Goal: Information Seeking & Learning: Learn about a topic

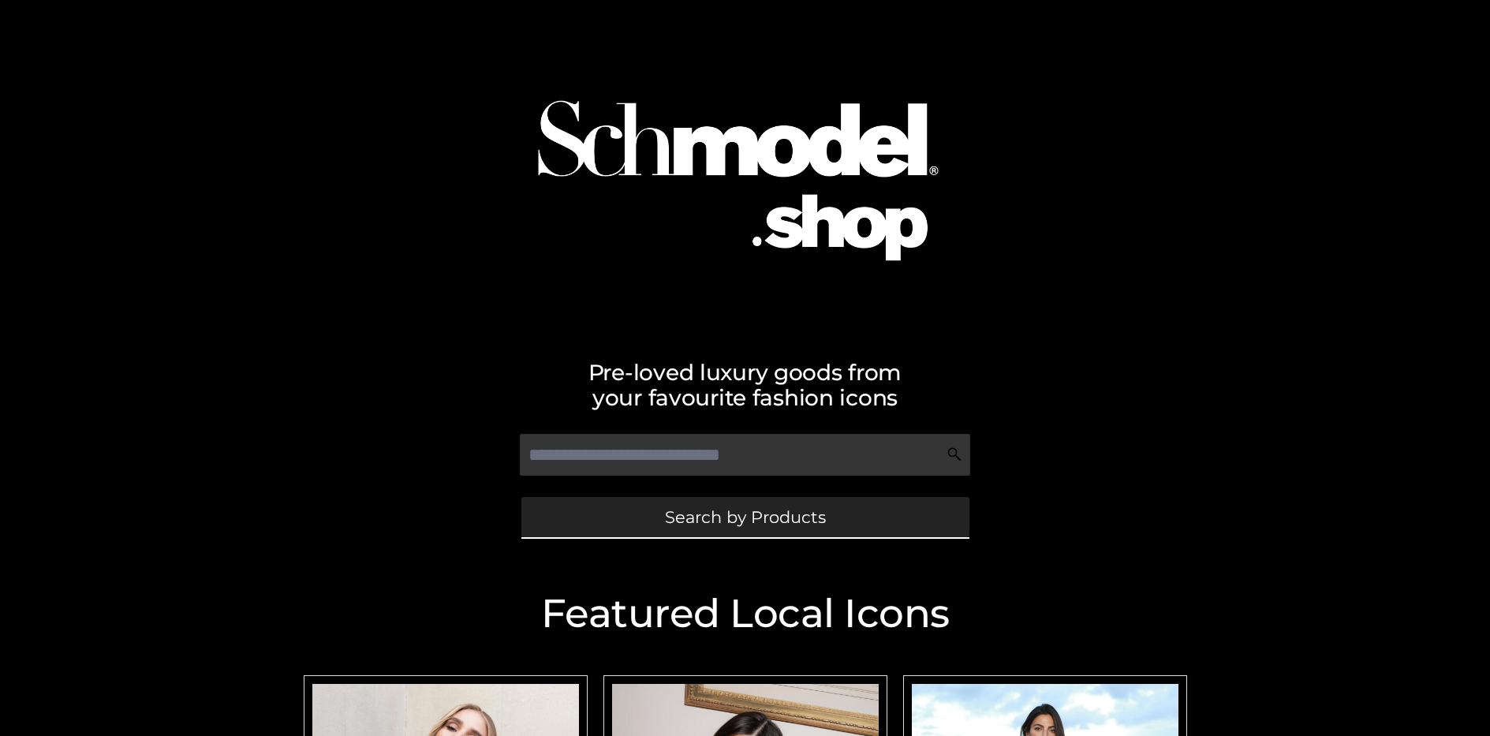
click at [745, 517] on span "Search by Products" at bounding box center [745, 517] width 161 height 17
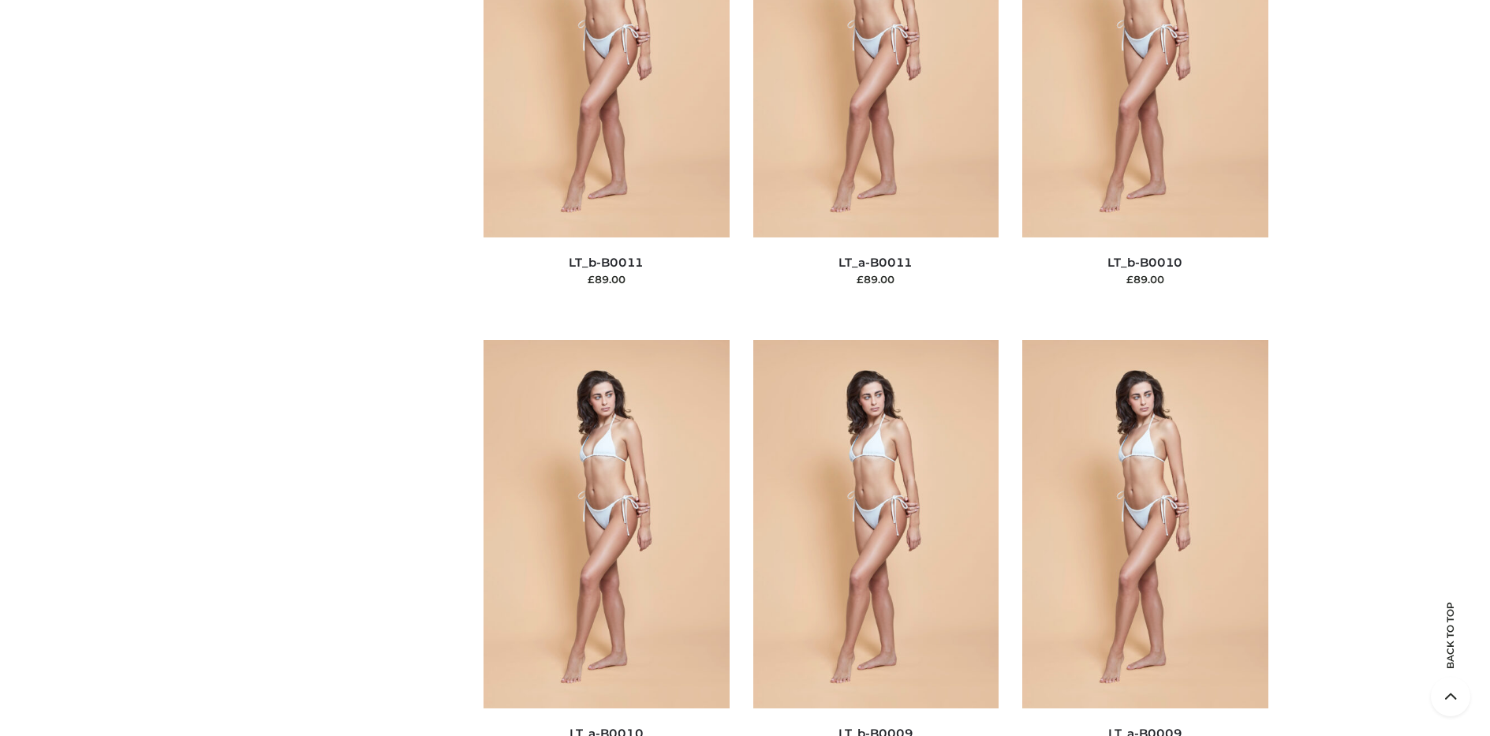
scroll to position [136, 0]
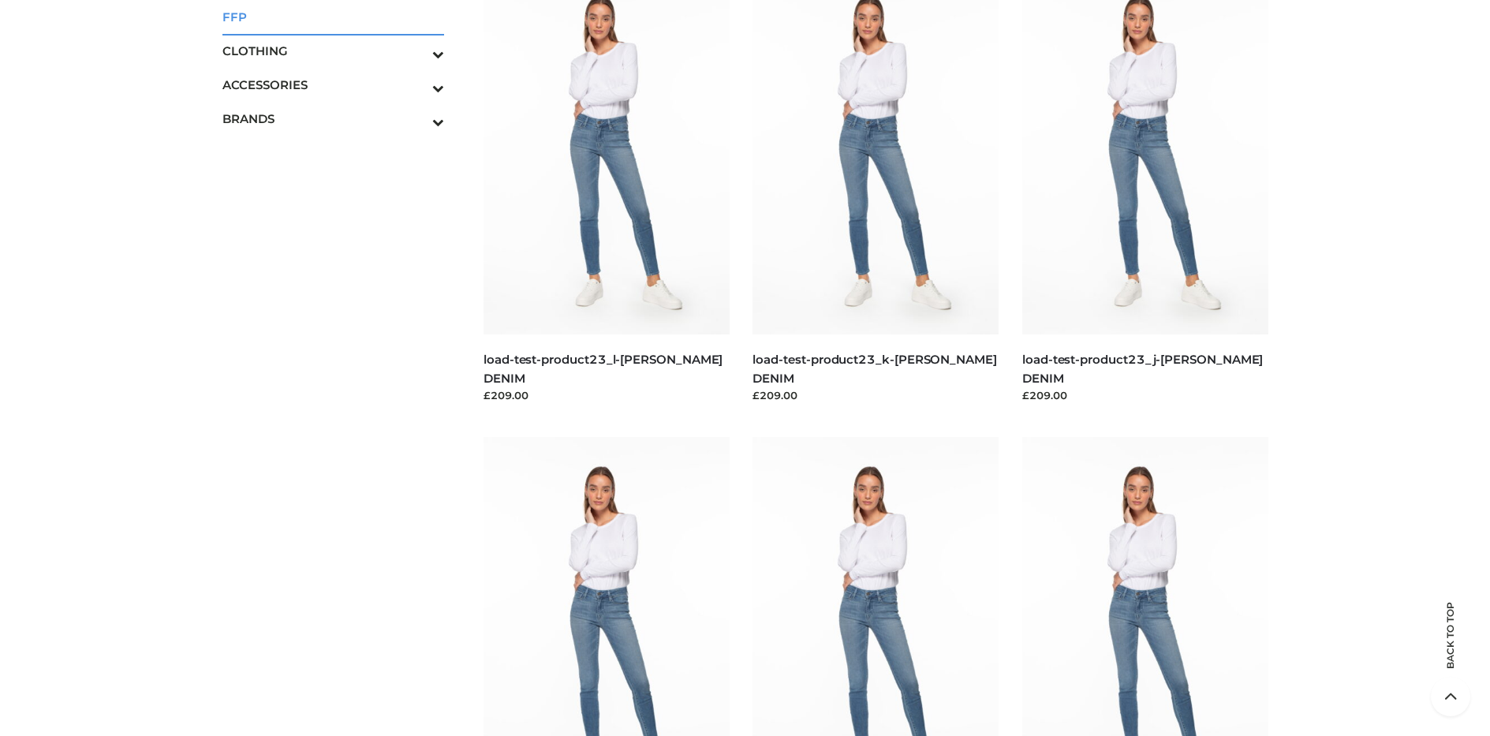
click at [333, 17] on span "FFP" at bounding box center [333, 17] width 222 height 18
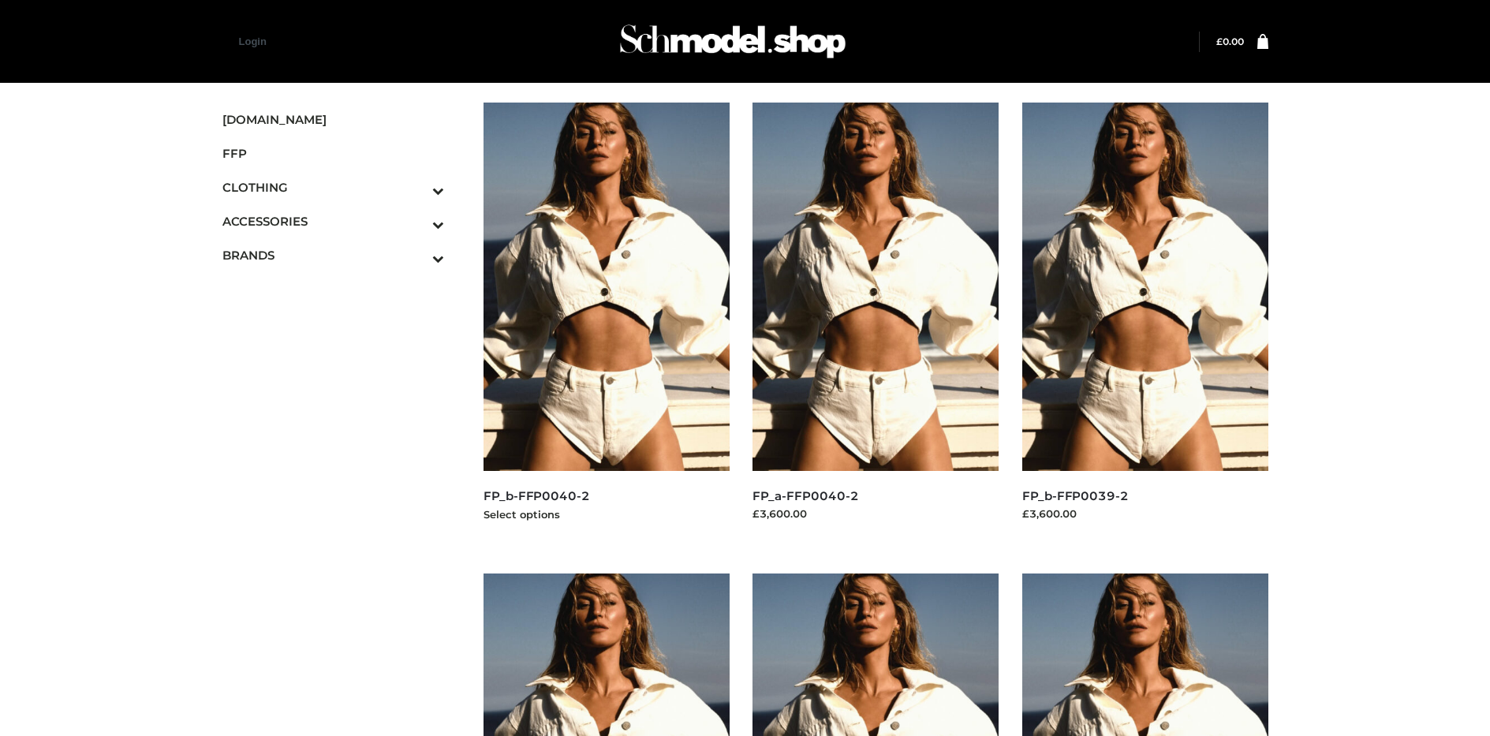
click at [606, 322] on img at bounding box center [607, 287] width 246 height 368
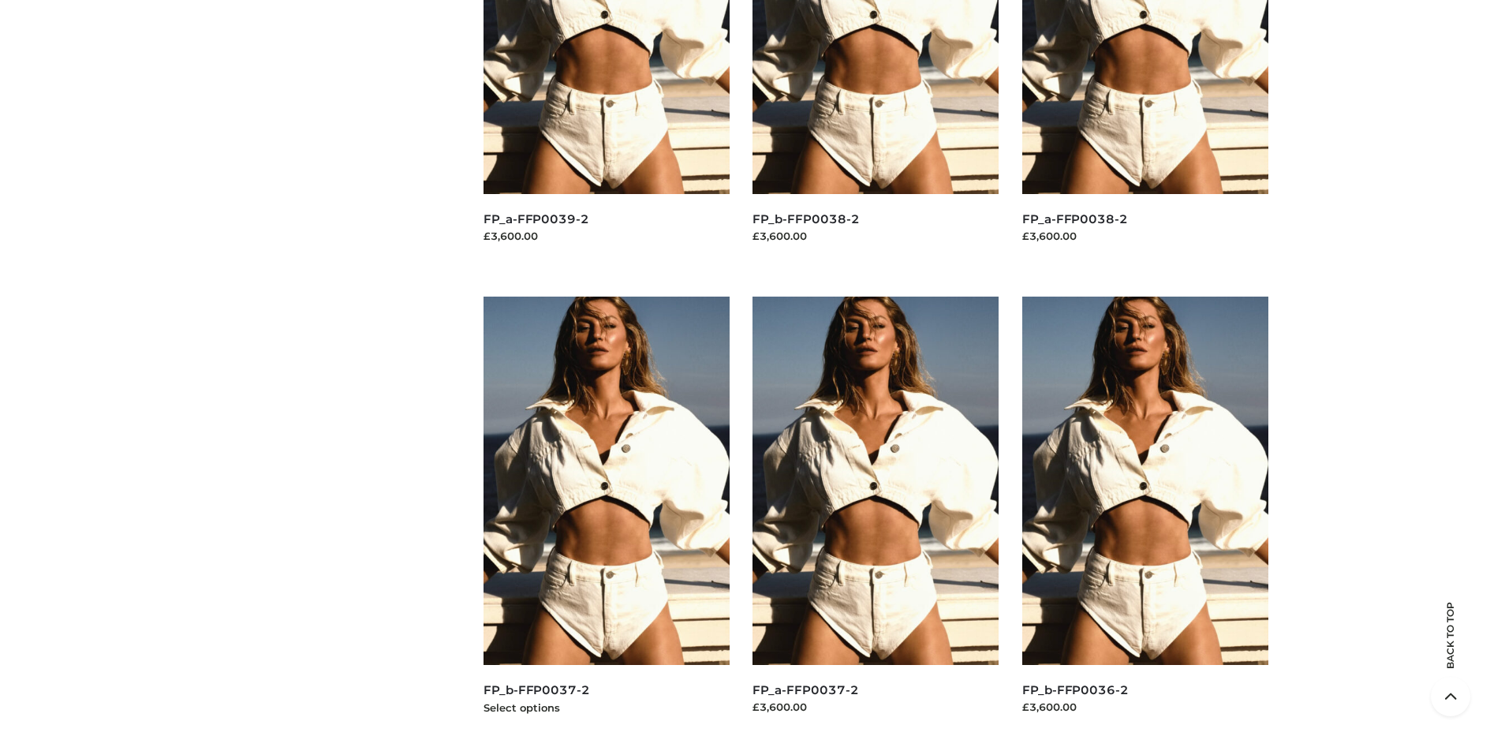
click at [606, 516] on img at bounding box center [607, 481] width 246 height 368
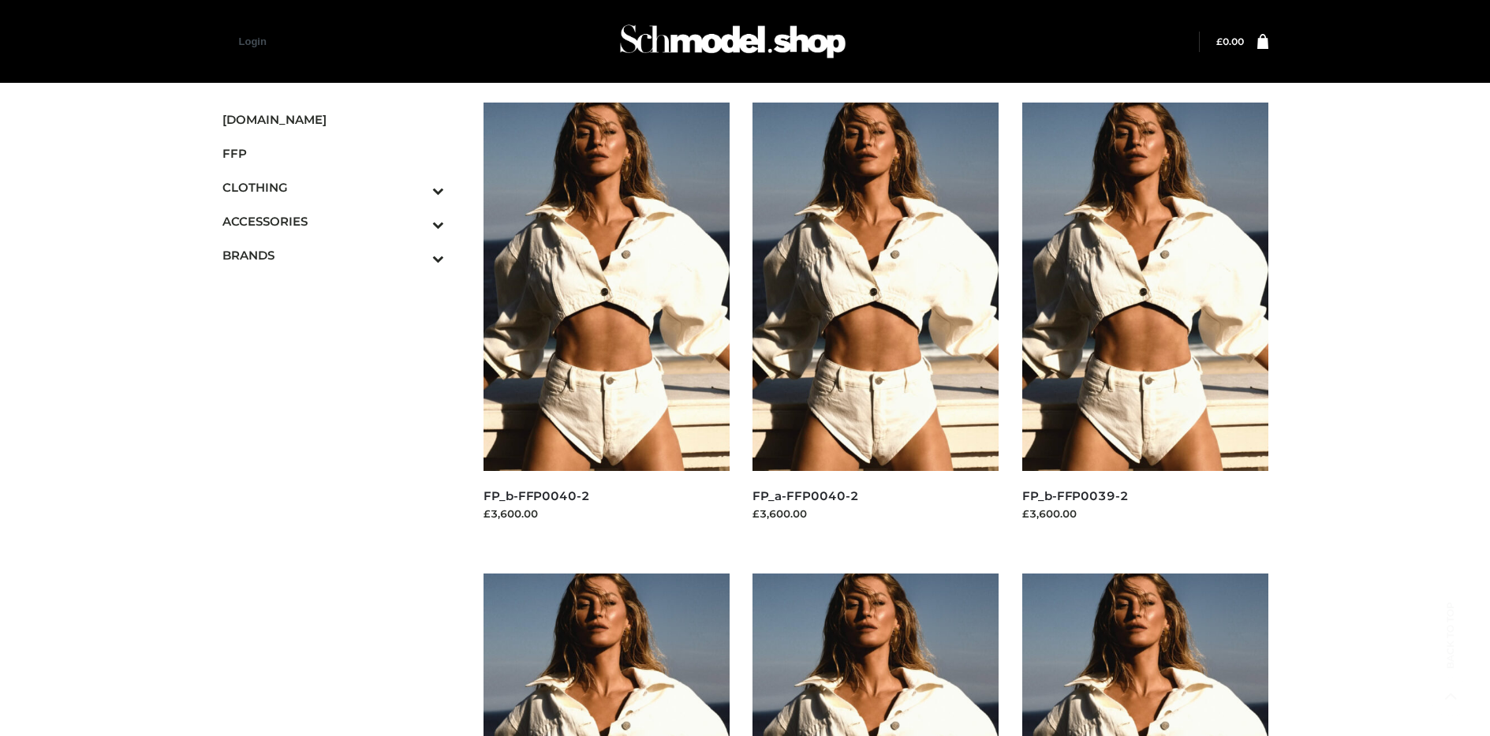
scroll to position [1220, 0]
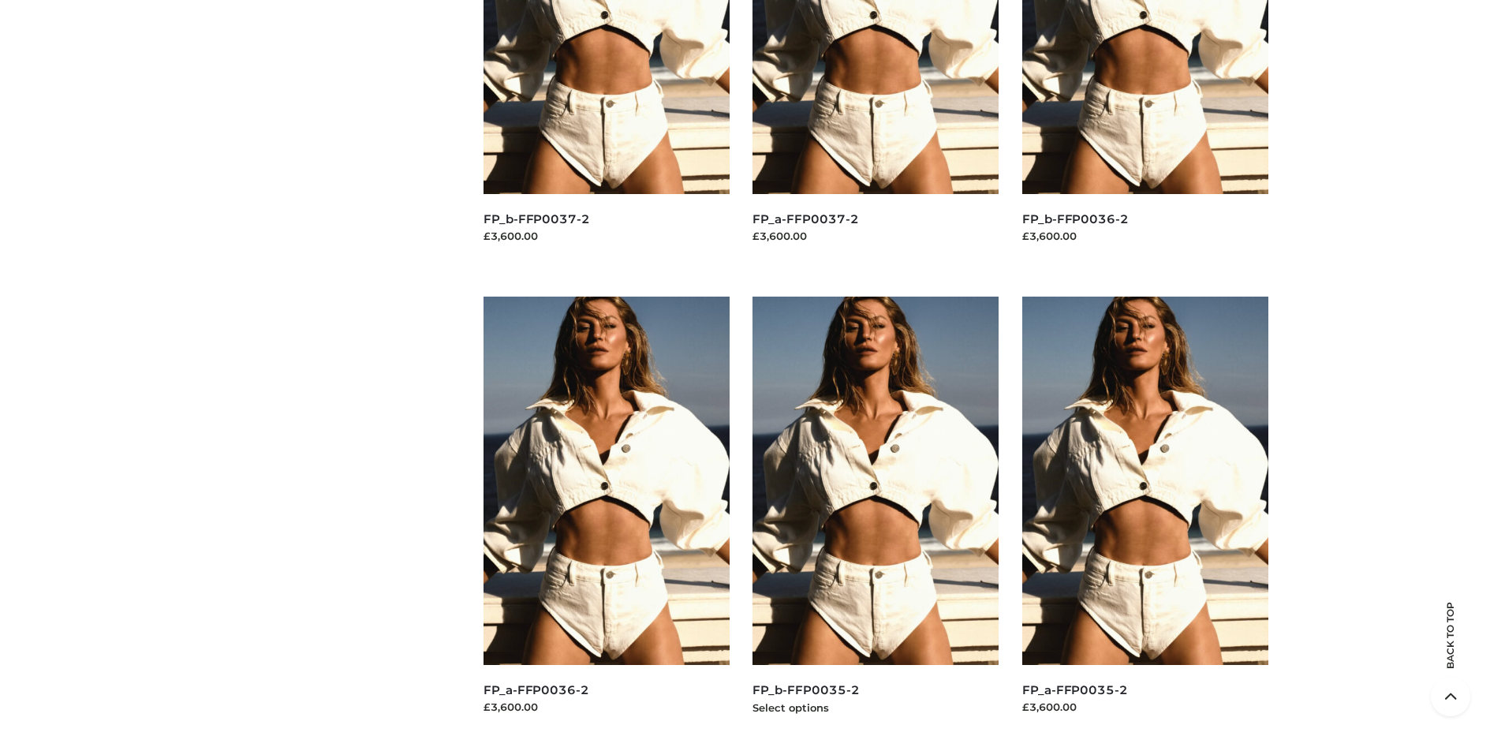
click at [876, 516] on img at bounding box center [876, 481] width 246 height 368
click at [1145, 516] on img at bounding box center [1145, 481] width 246 height 368
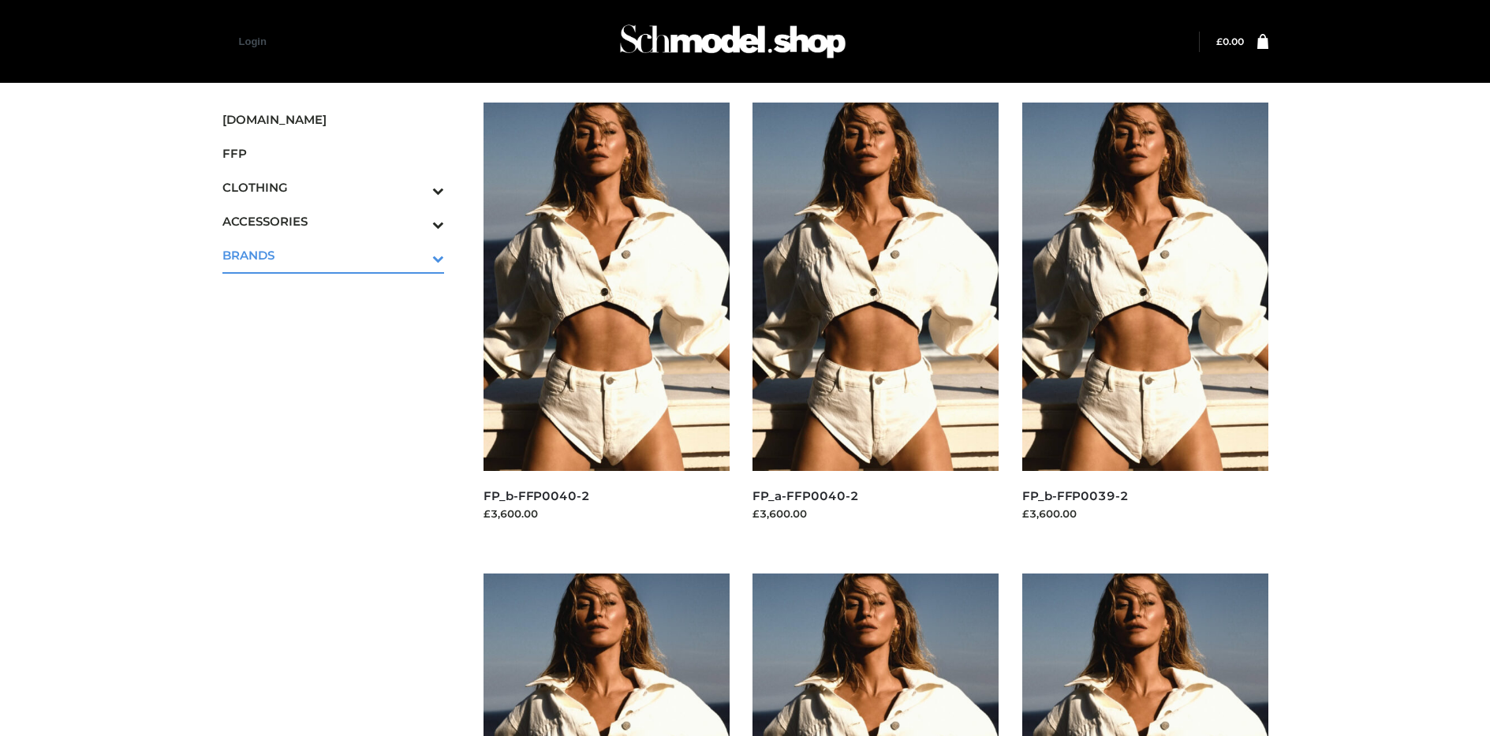
click at [417, 255] on icon "Toggle Submenu" at bounding box center [355, 258] width 177 height 18
click at [341, 323] on span "PARKERSMITH" at bounding box center [341, 323] width 207 height 18
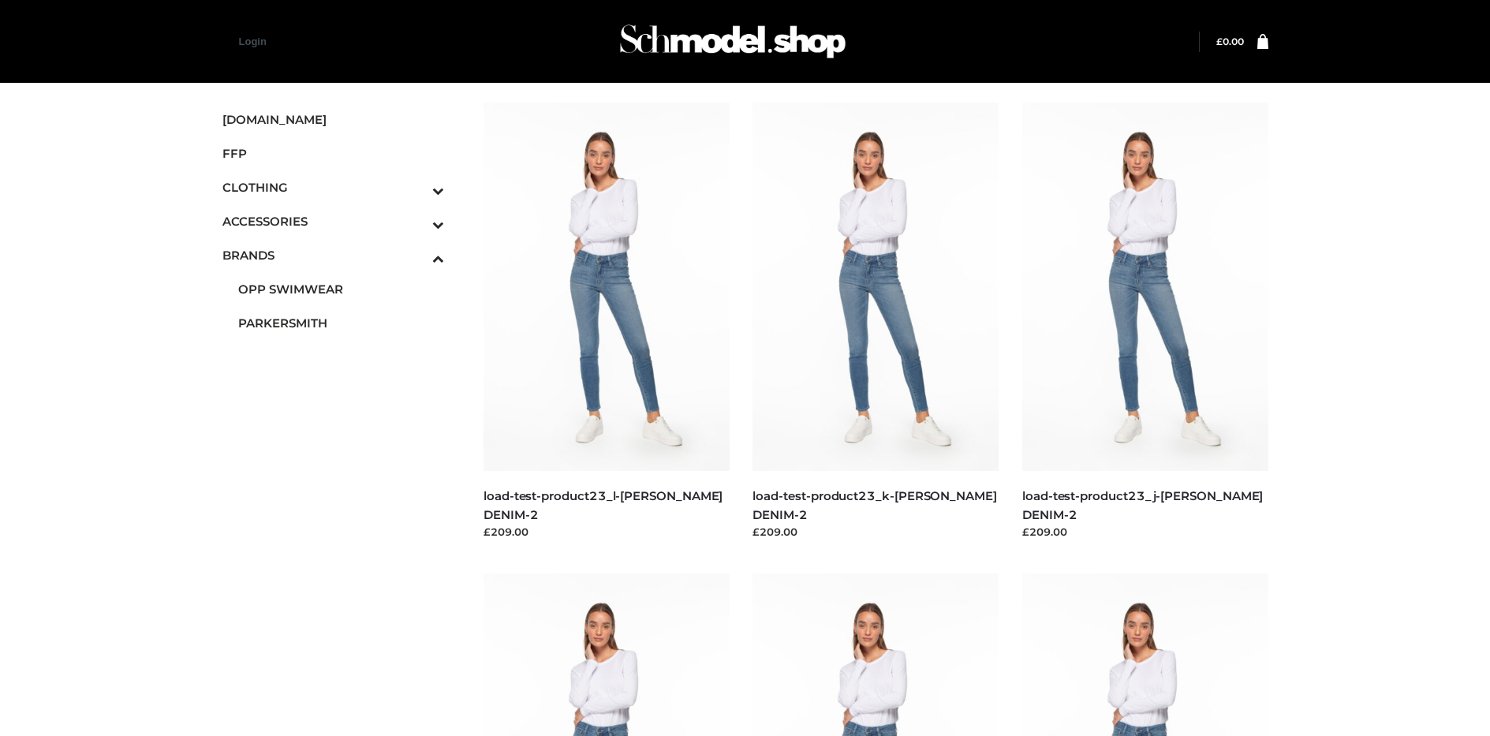
scroll to position [1220, 0]
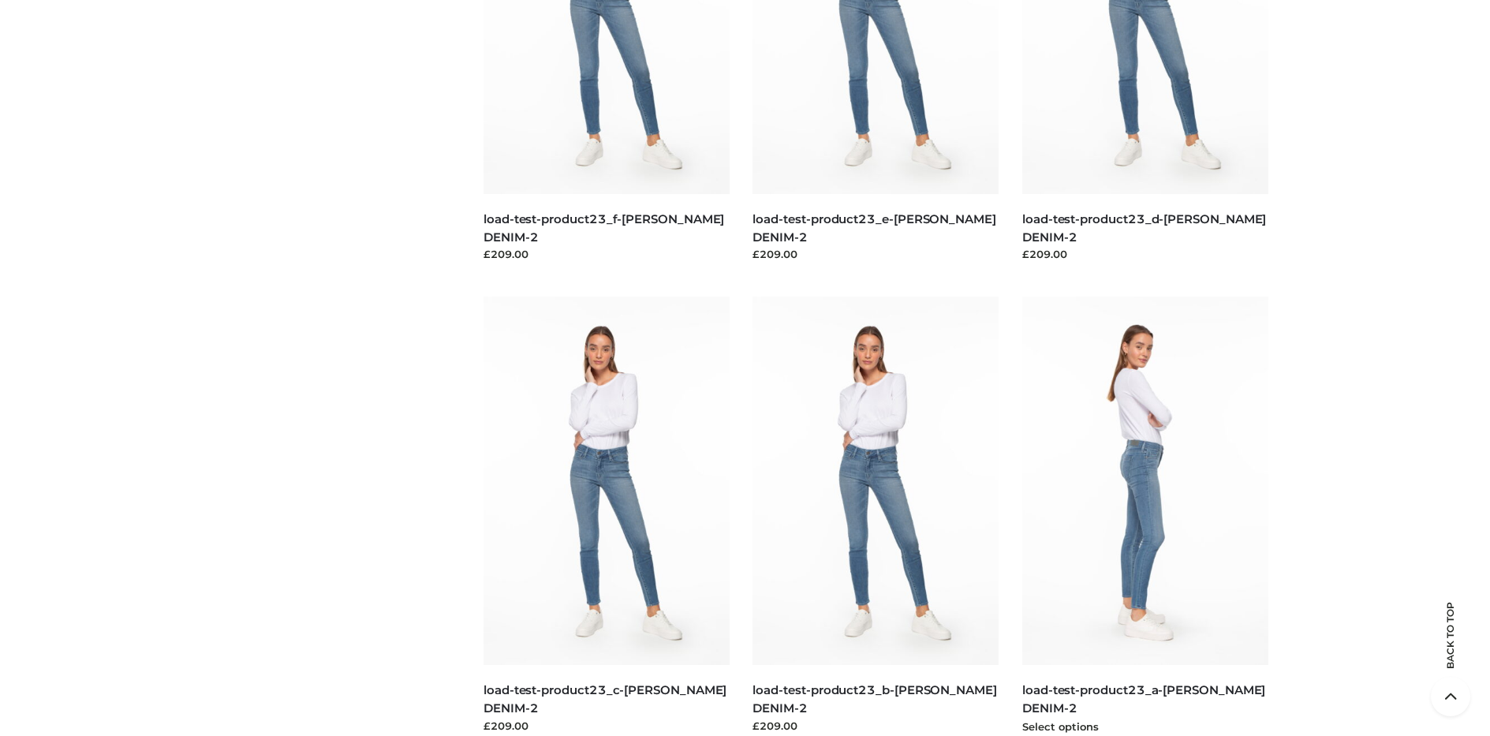
click at [1145, 516] on img at bounding box center [1145, 481] width 246 height 368
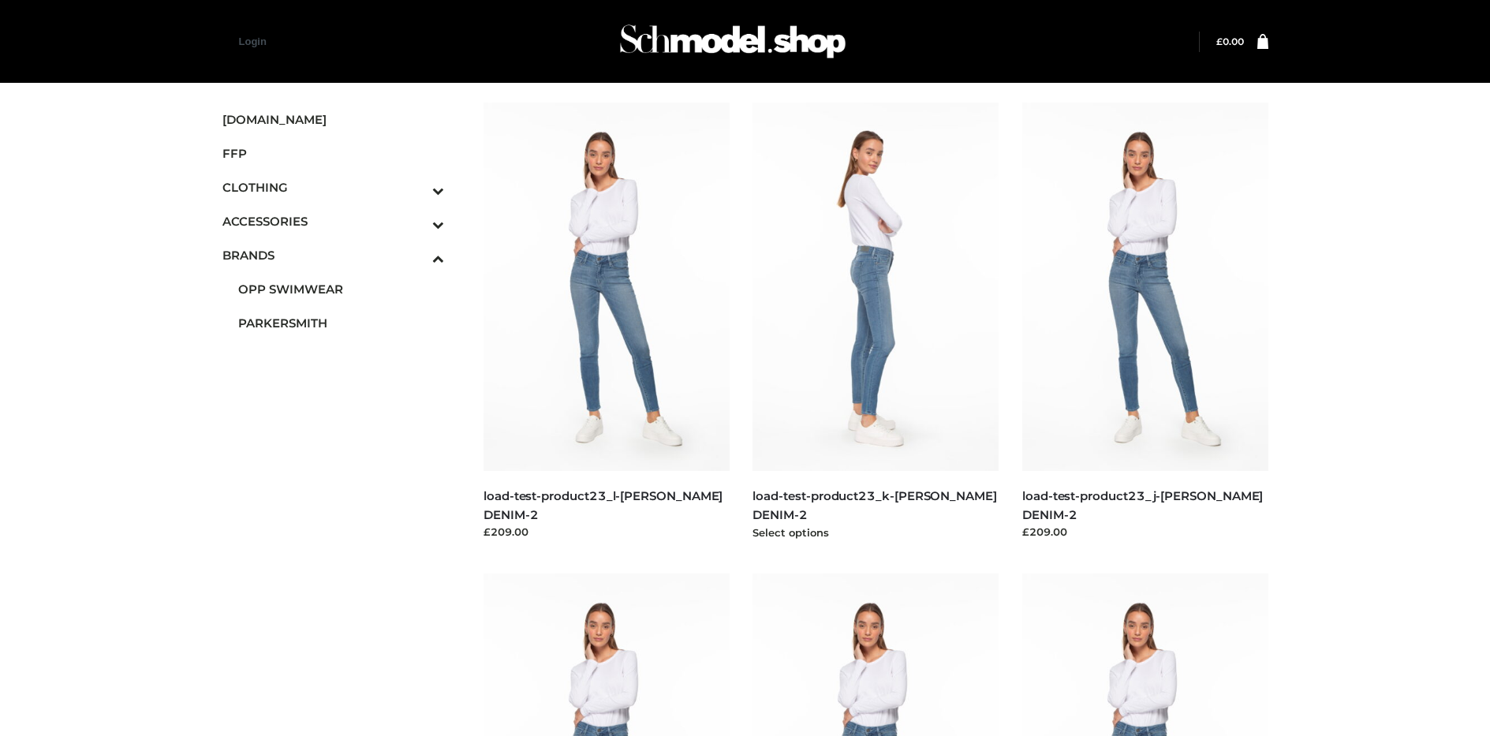
click at [876, 322] on img at bounding box center [876, 287] width 246 height 368
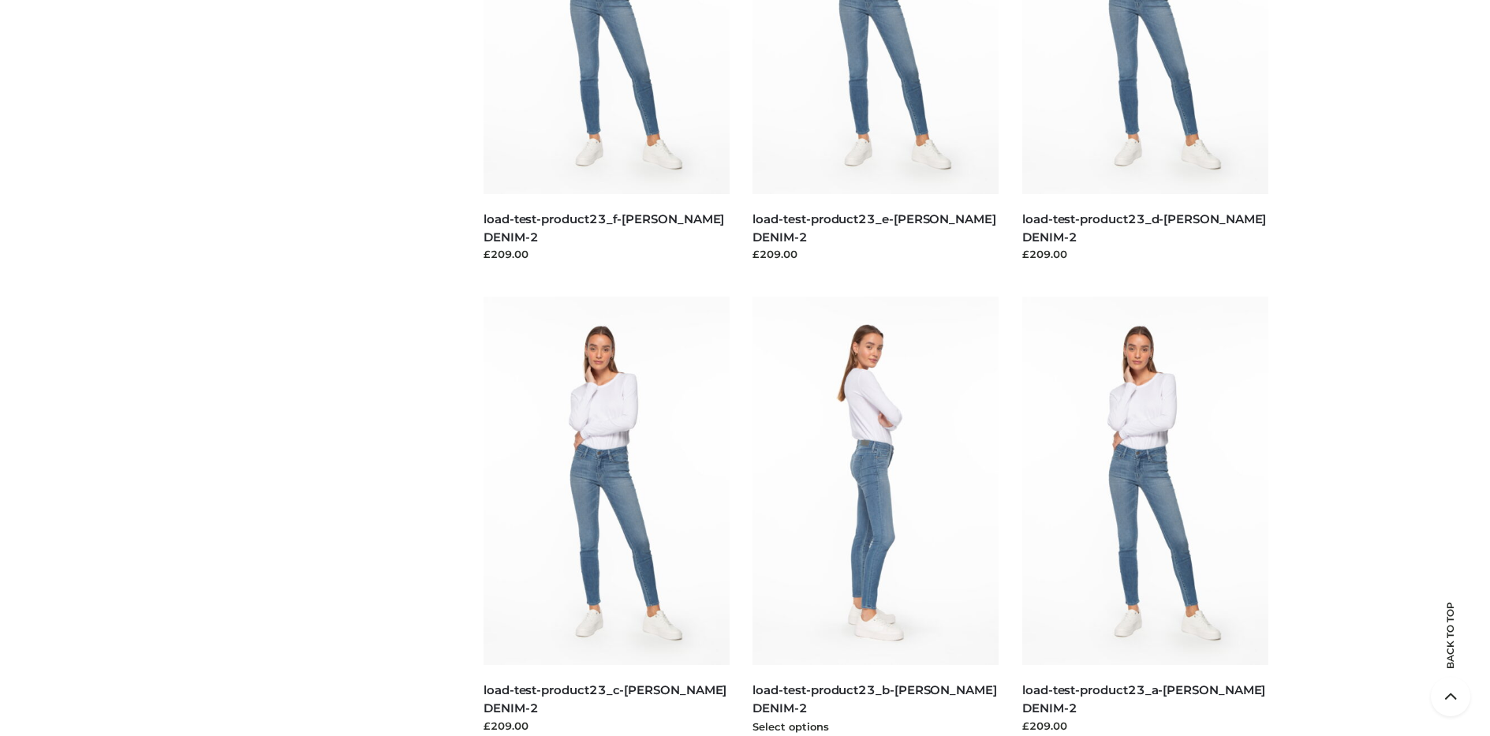
click at [876, 516] on img at bounding box center [876, 481] width 246 height 368
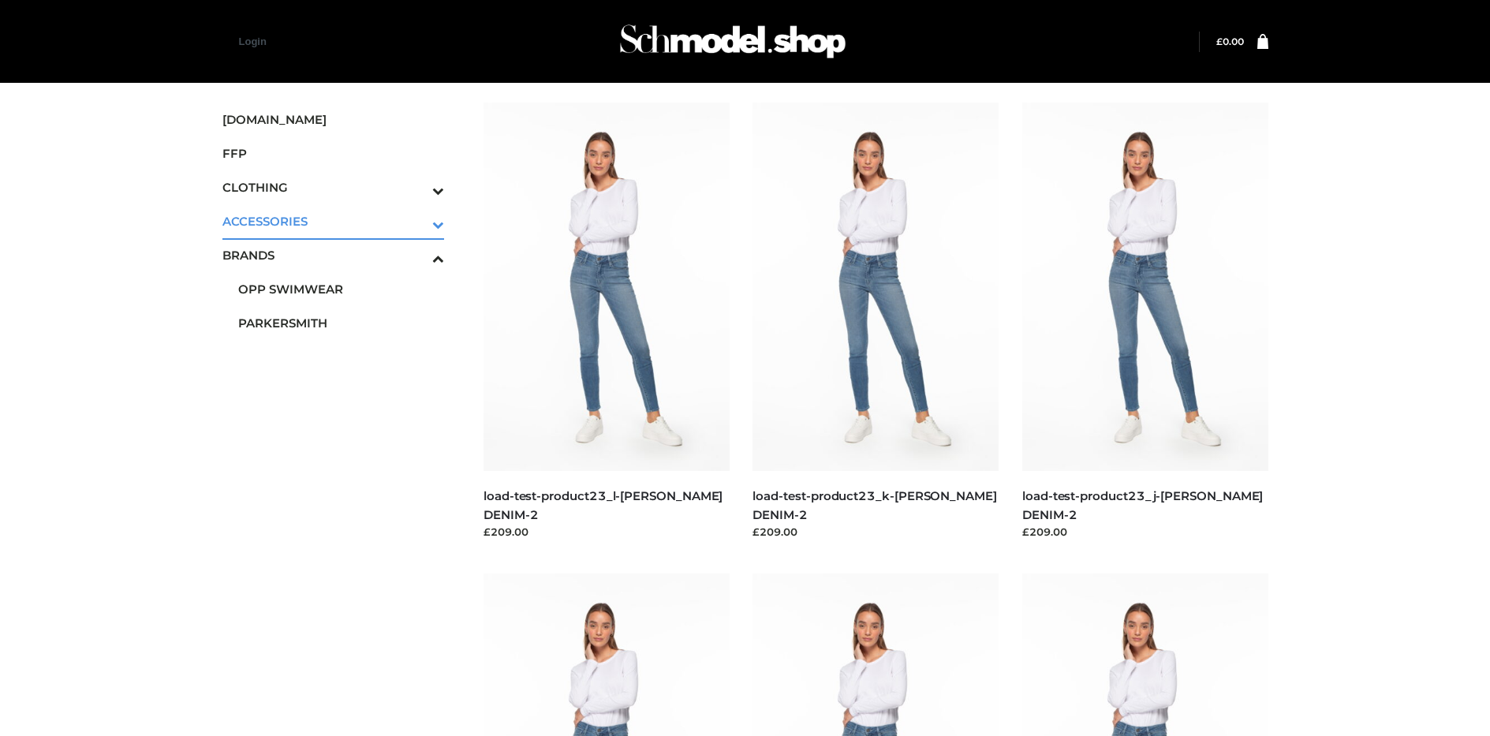
click at [417, 221] on icon "Toggle Submenu" at bounding box center [355, 224] width 177 height 18
click at [341, 289] on span "JEWELRY" at bounding box center [341, 289] width 207 height 18
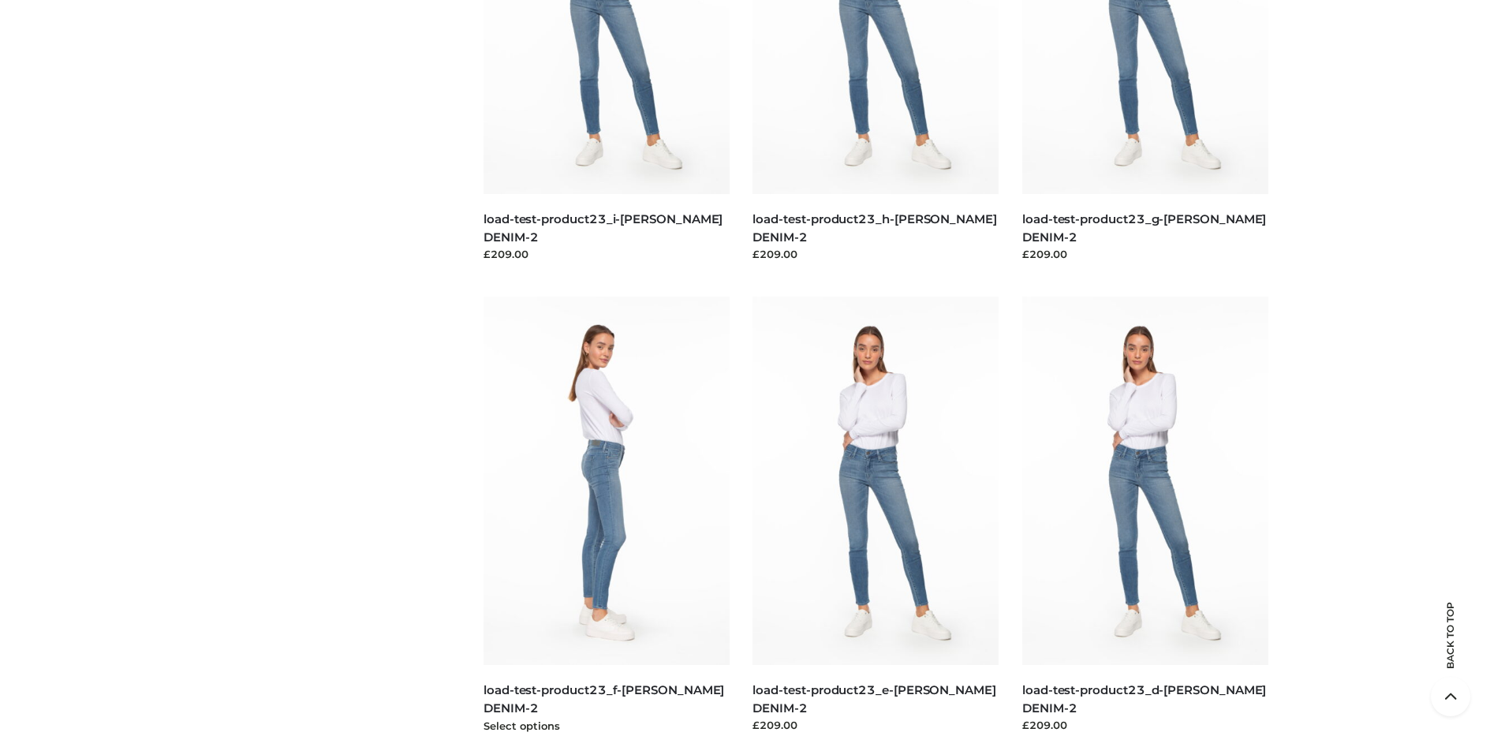
click at [606, 516] on img at bounding box center [607, 481] width 246 height 368
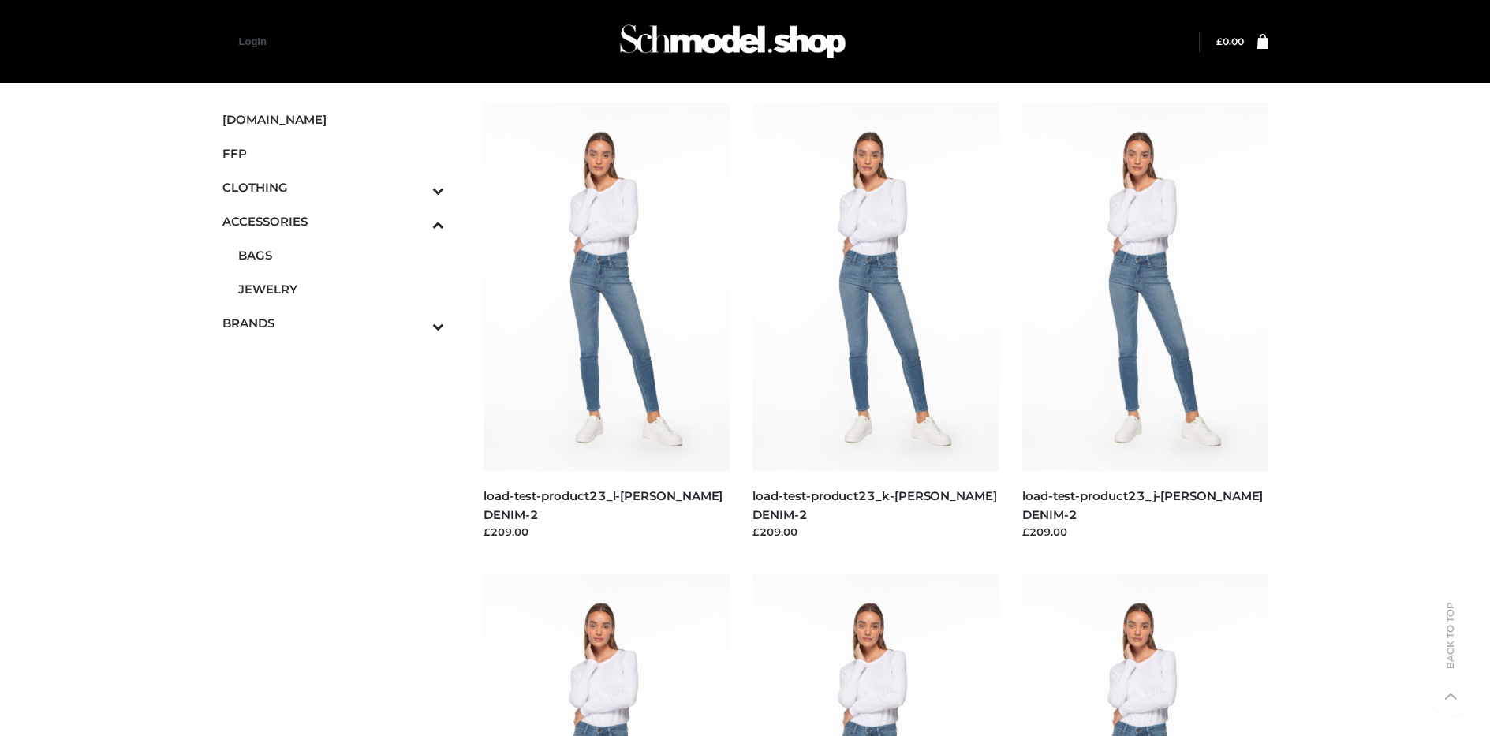
scroll to position [1220, 0]
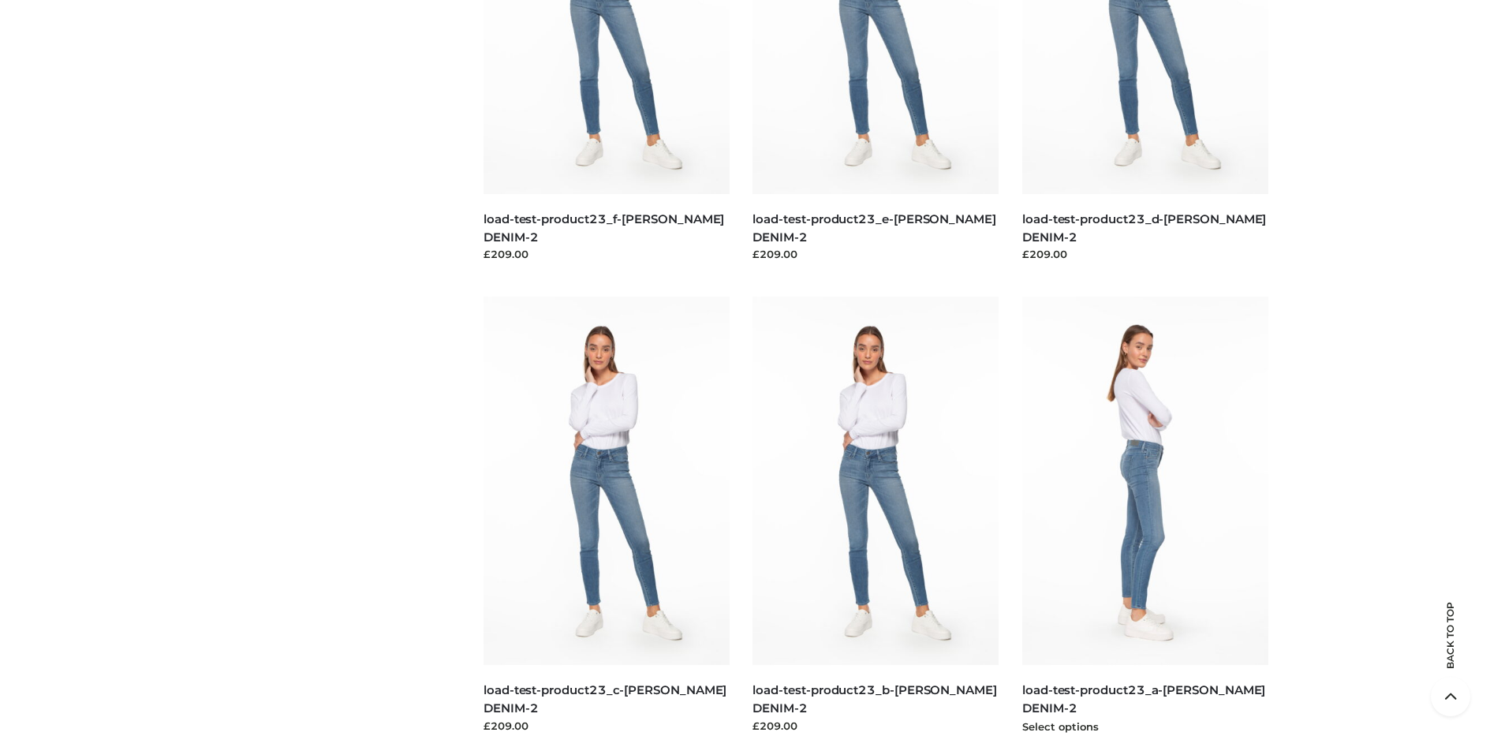
click at [1145, 516] on img at bounding box center [1145, 481] width 246 height 368
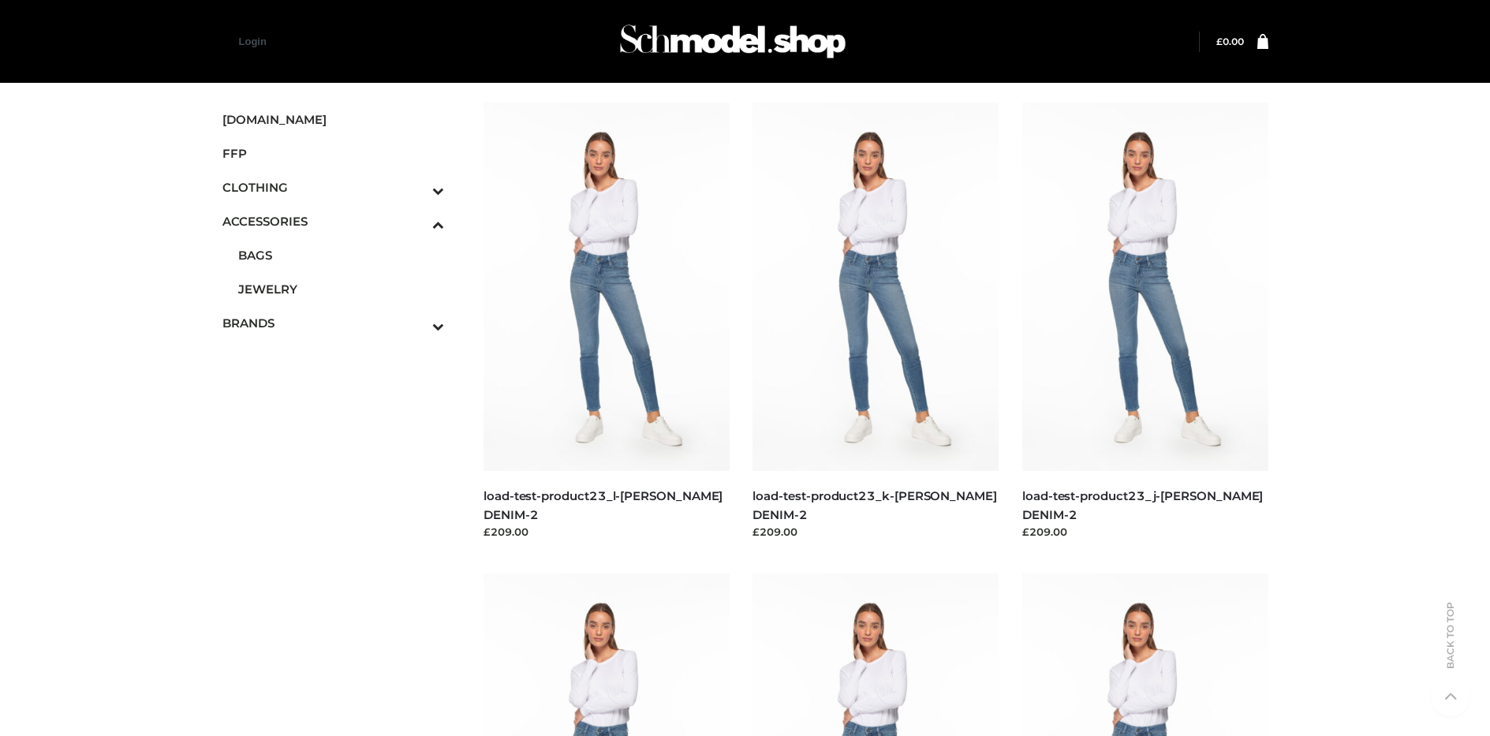
scroll to position [2752, 0]
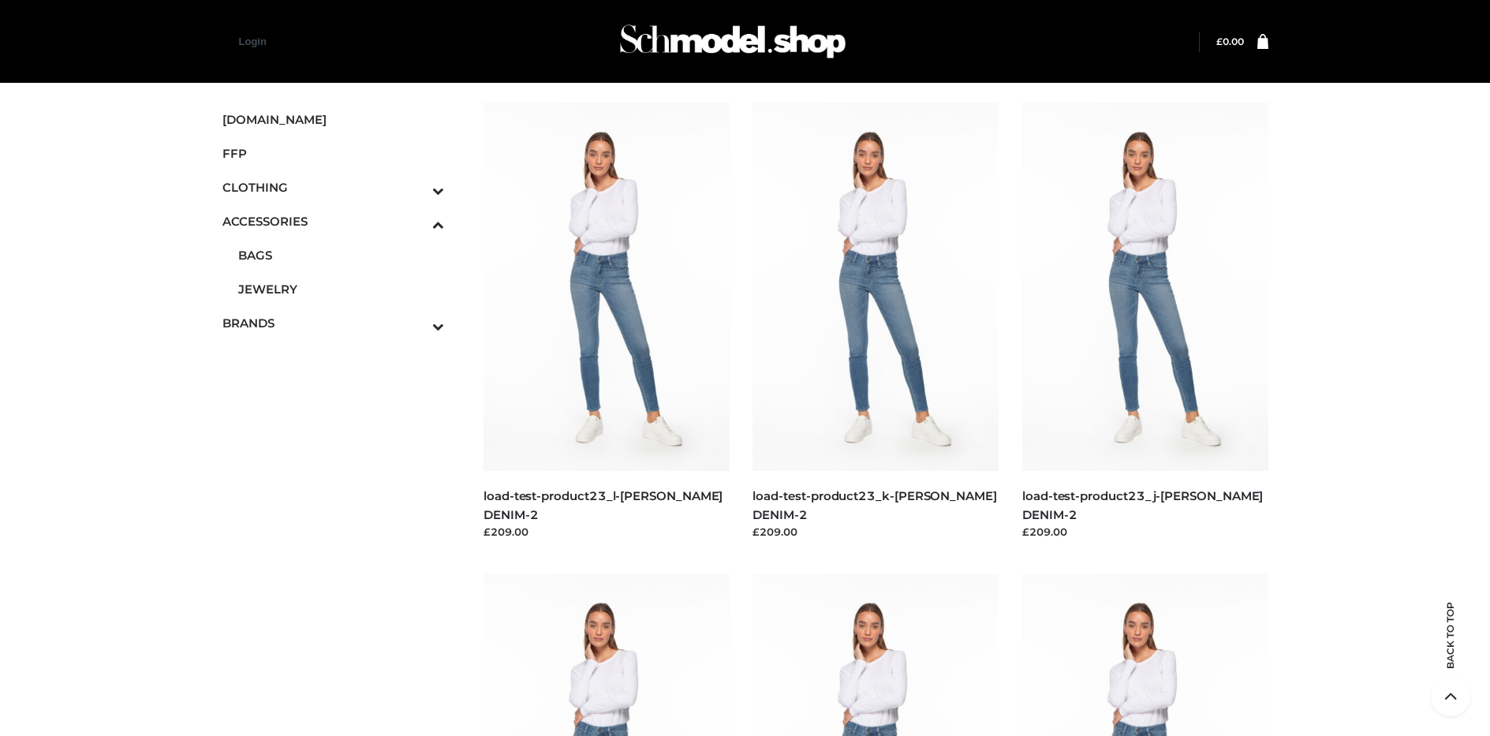
scroll to position [749, 0]
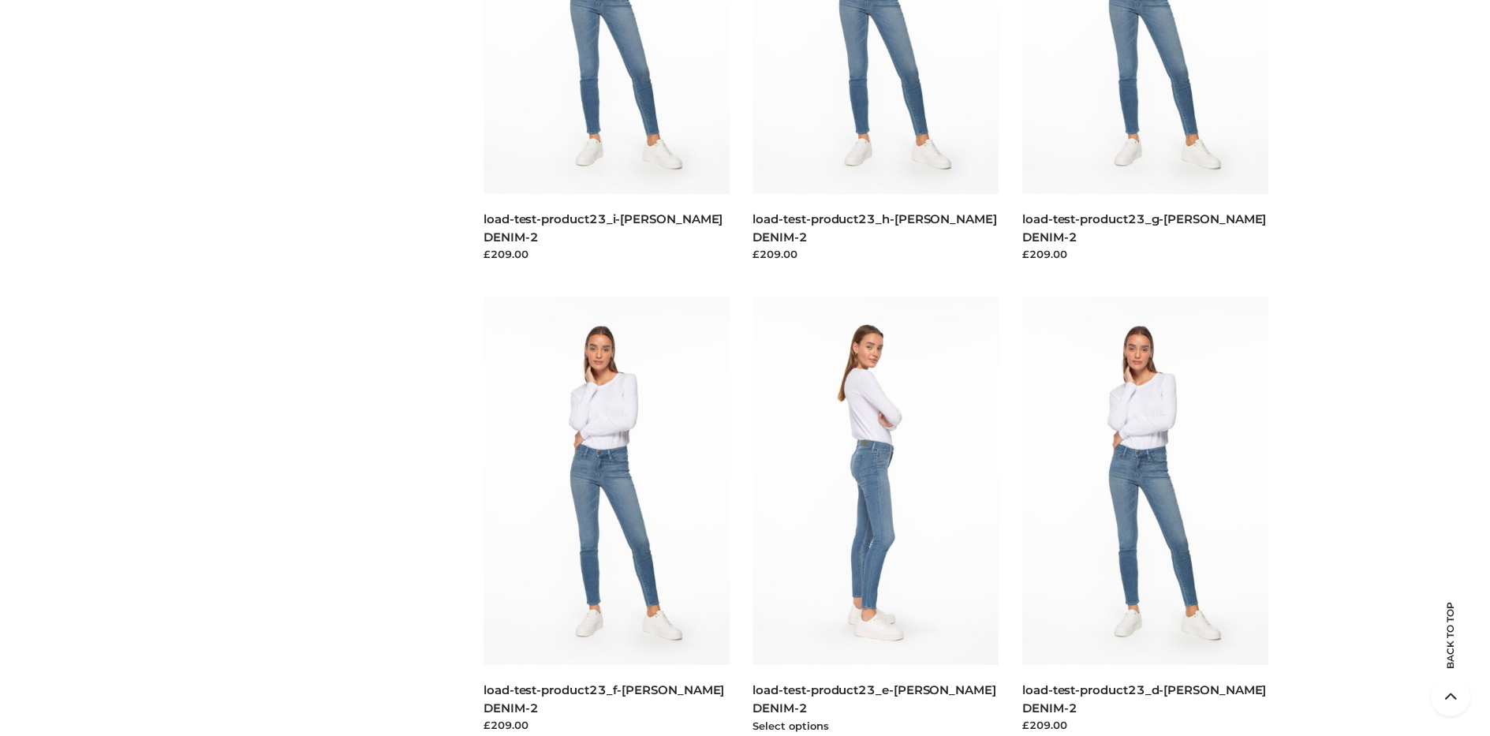
click at [876, 516] on img at bounding box center [876, 481] width 246 height 368
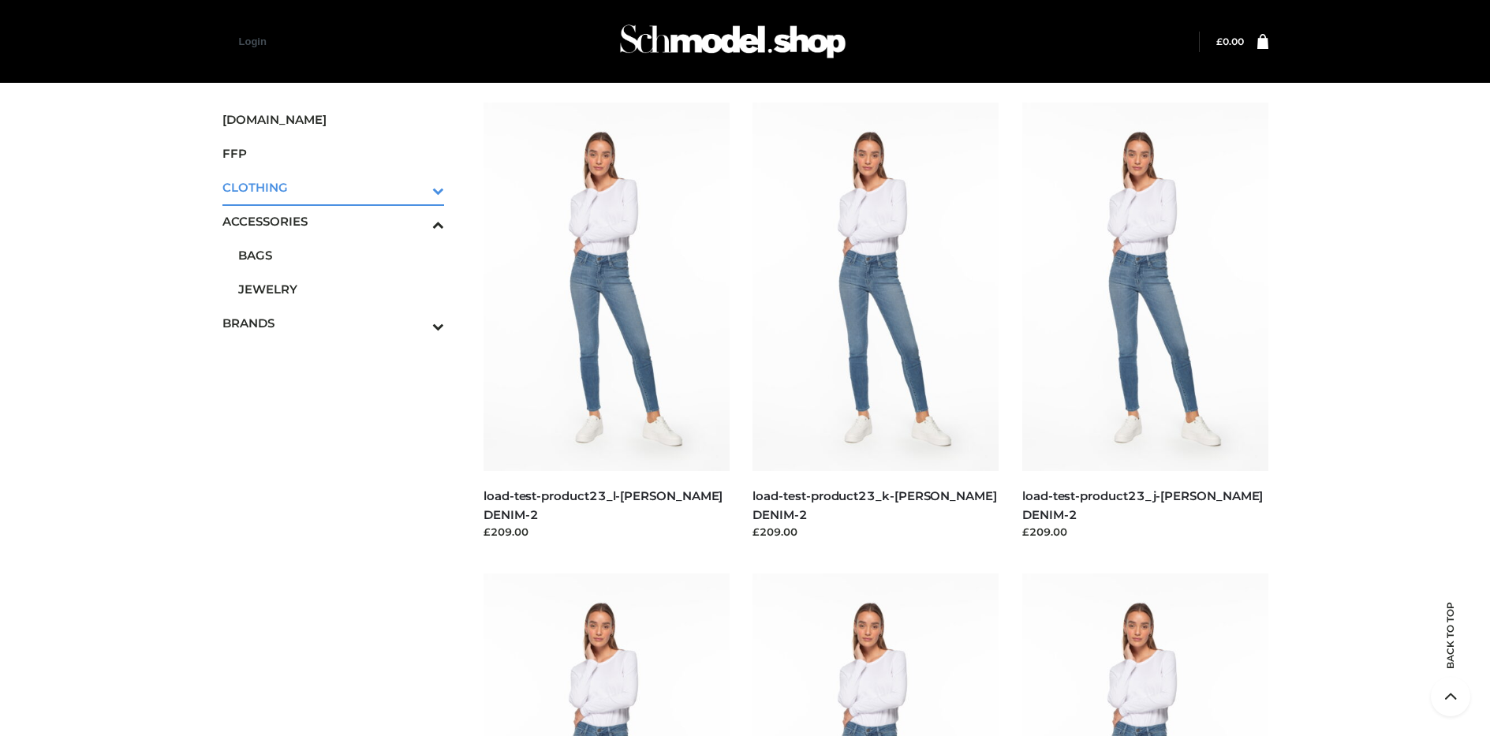
click at [417, 187] on icon "Toggle Submenu" at bounding box center [355, 190] width 177 height 18
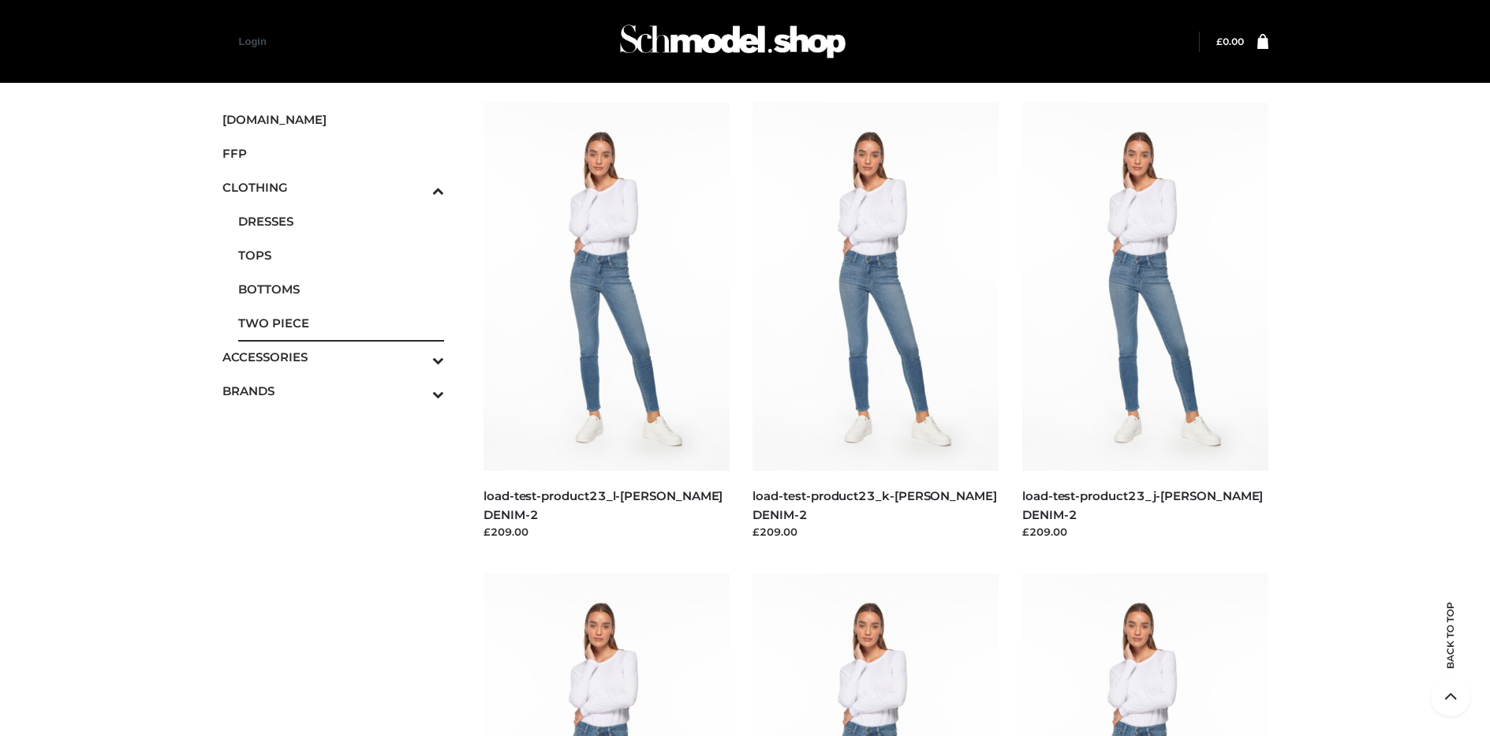
click at [341, 323] on span "TWO PIECE" at bounding box center [341, 323] width 207 height 18
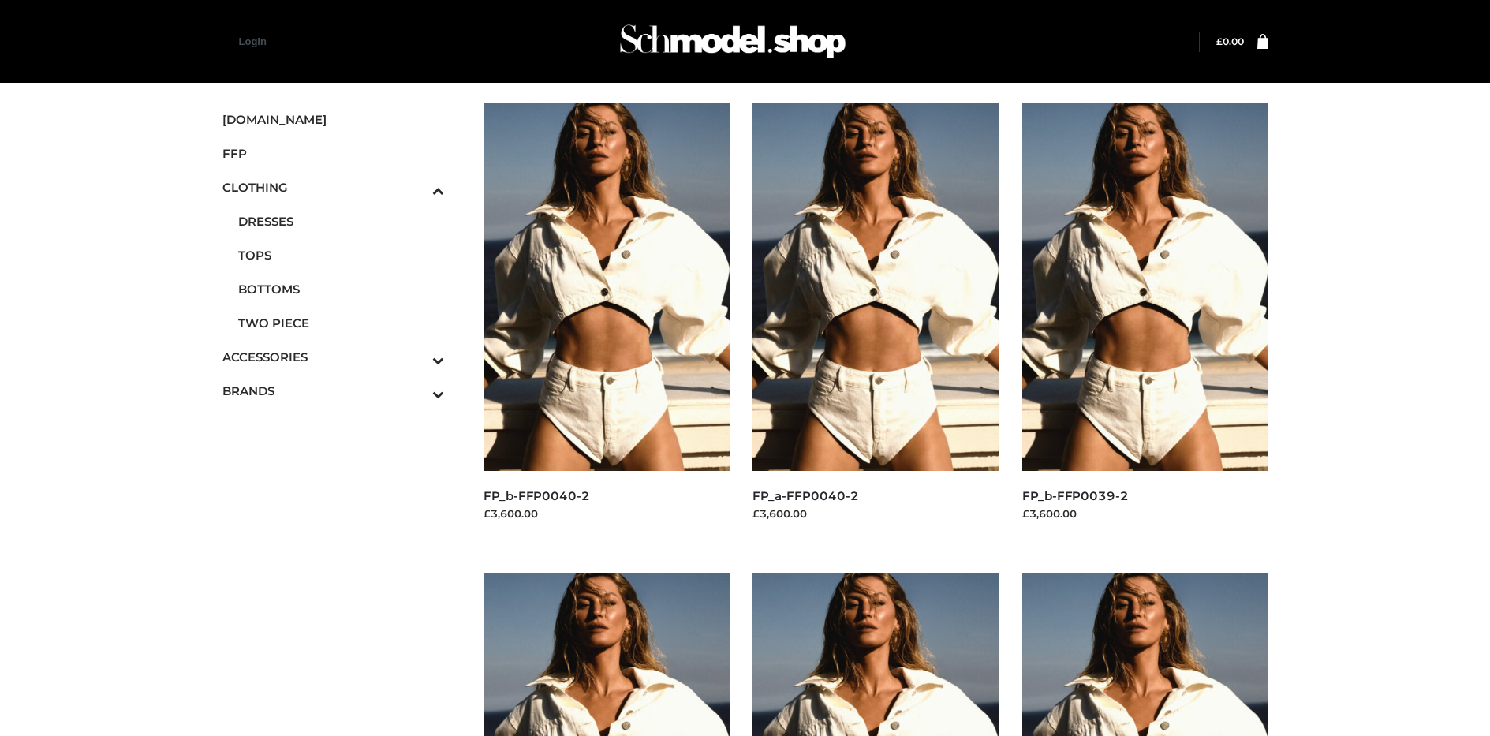
scroll to position [1220, 0]
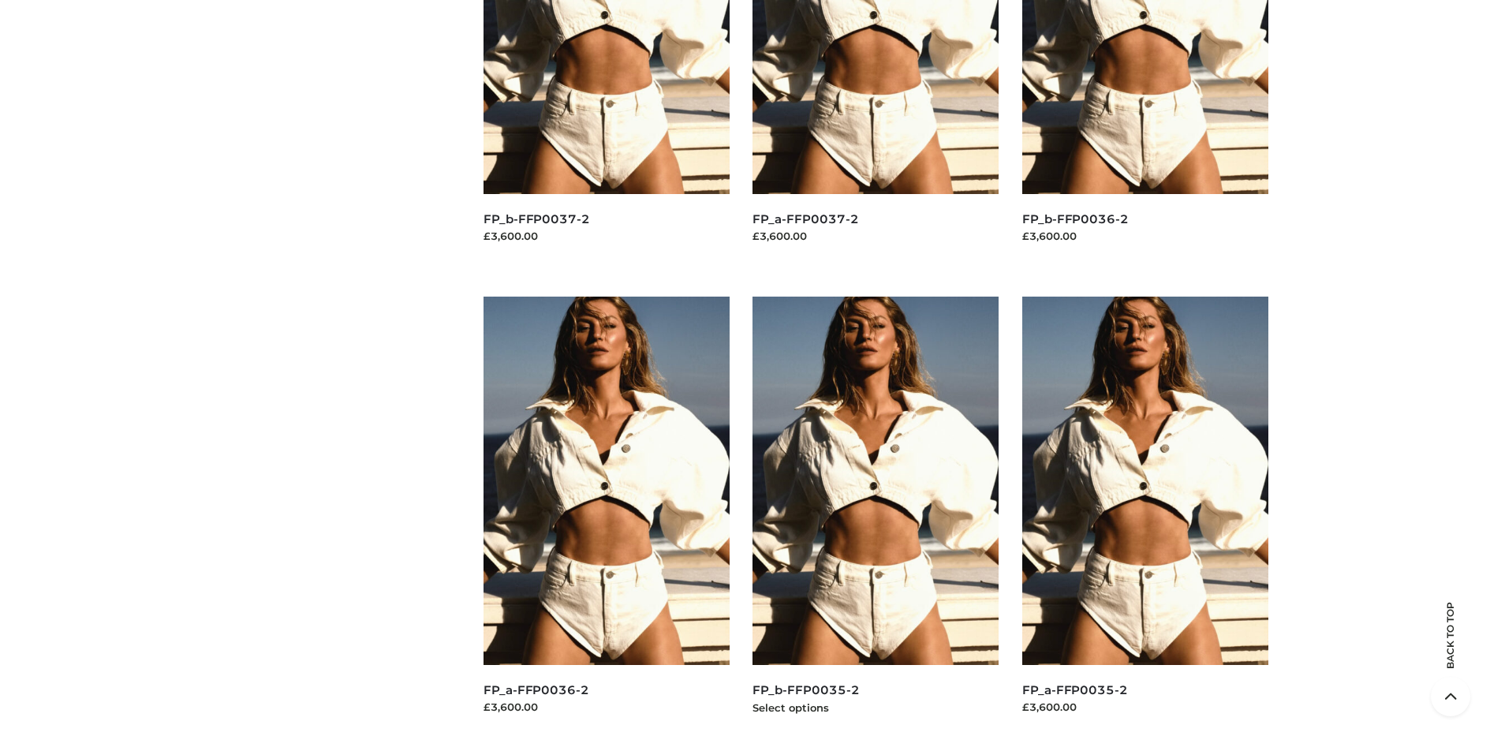
click at [876, 516] on img at bounding box center [876, 481] width 246 height 368
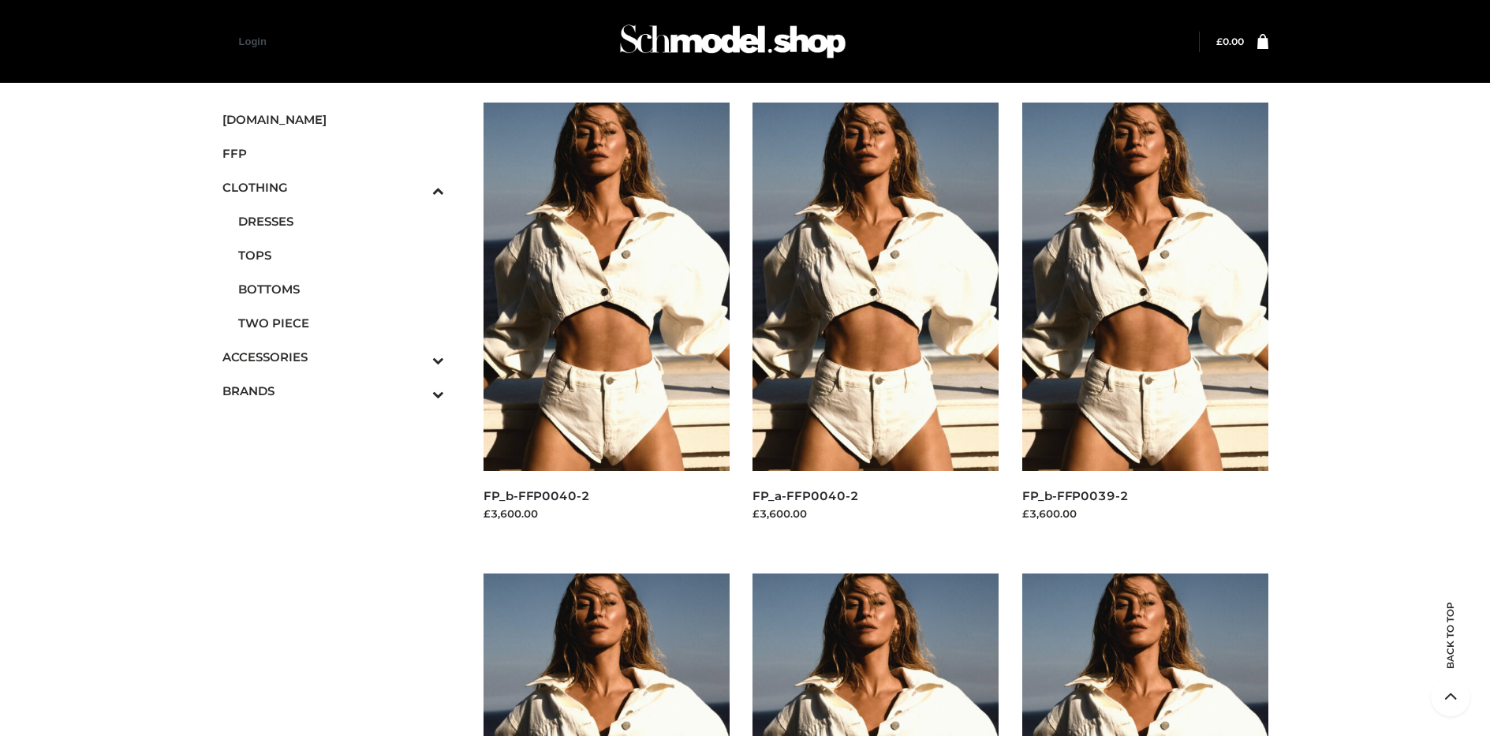
scroll to position [749, 0]
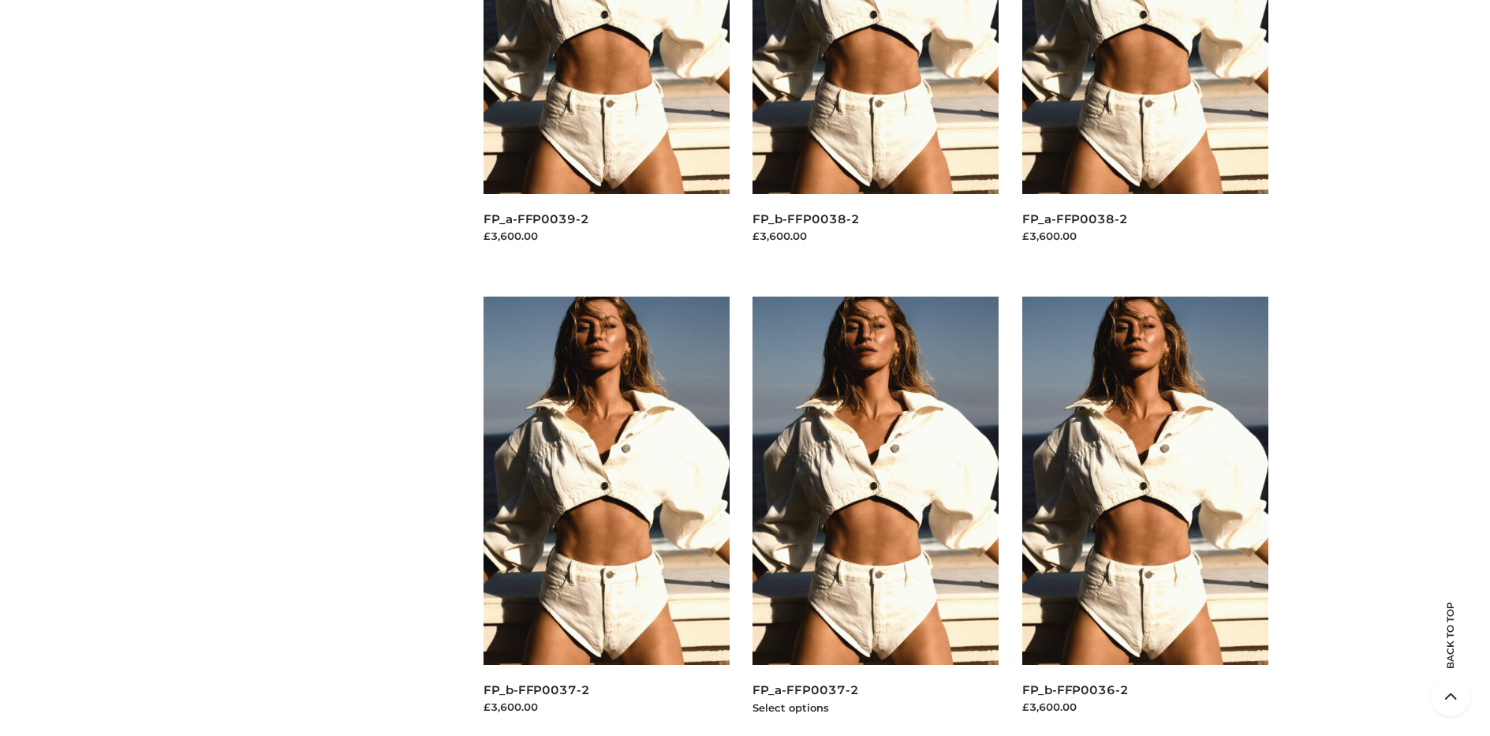
click at [876, 516] on img at bounding box center [876, 481] width 246 height 368
click at [606, 516] on img at bounding box center [607, 481] width 246 height 368
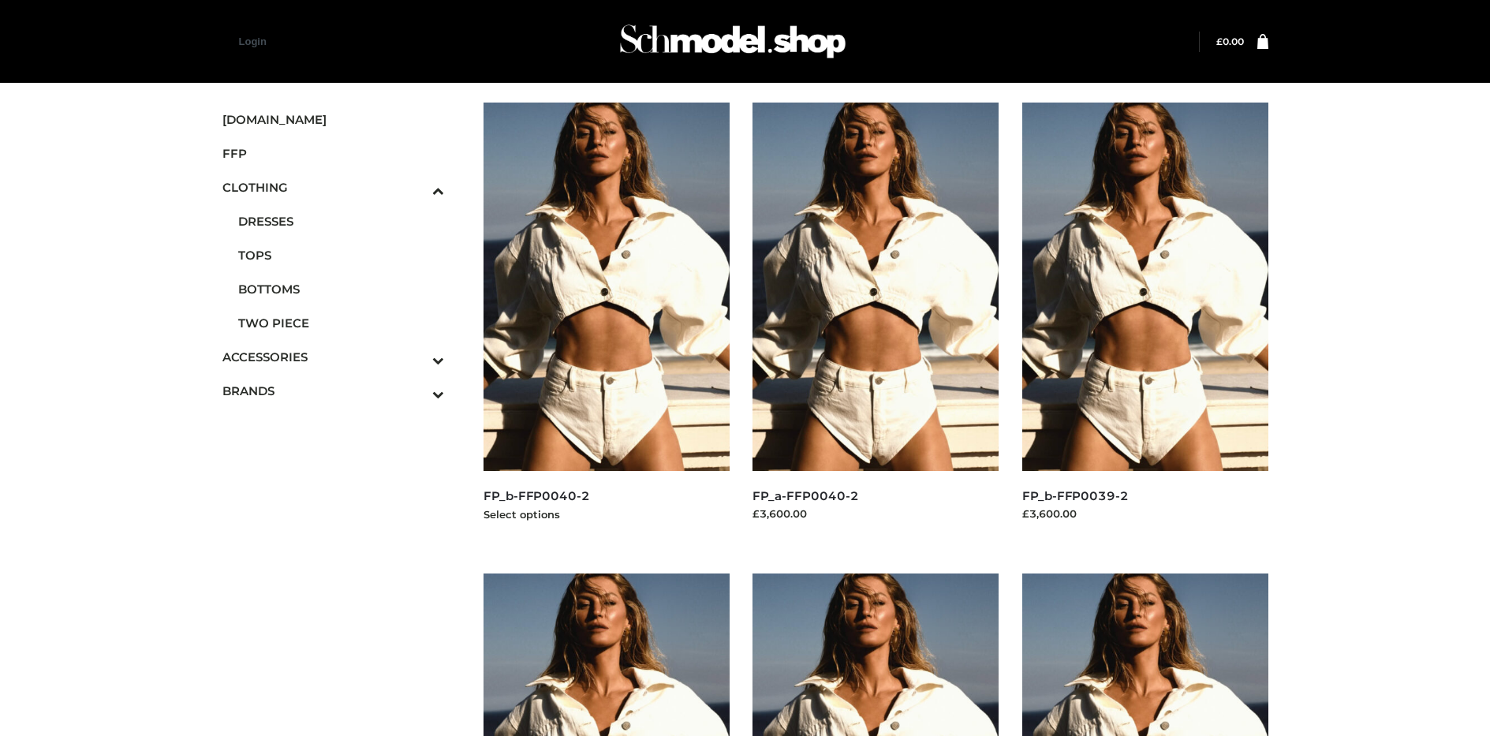
click at [606, 322] on img at bounding box center [607, 287] width 246 height 368
